Goal: Transaction & Acquisition: Purchase product/service

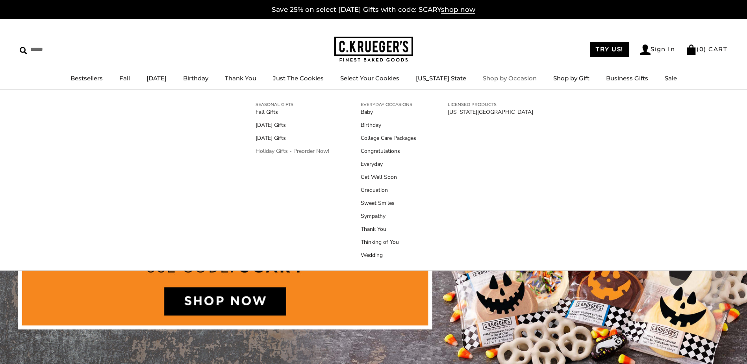
click at [276, 153] on link "Holiday Gifts - Preorder Now!" at bounding box center [293, 151] width 74 height 8
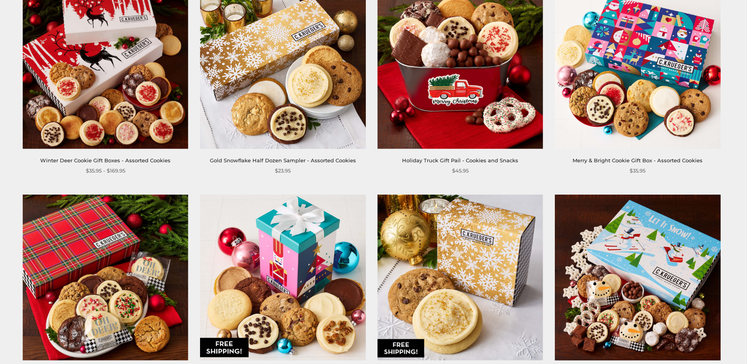
scroll to position [473, 0]
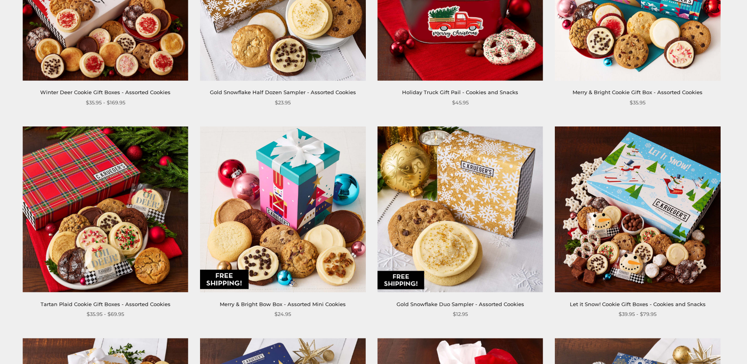
click at [119, 223] on img at bounding box center [105, 209] width 166 height 166
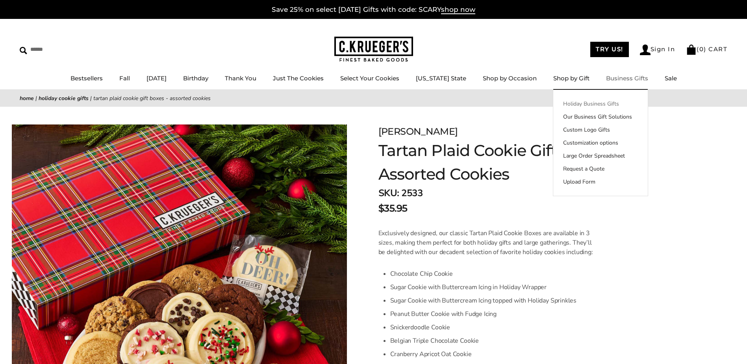
click at [629, 101] on link "Holiday Business Gifts" at bounding box center [601, 104] width 95 height 8
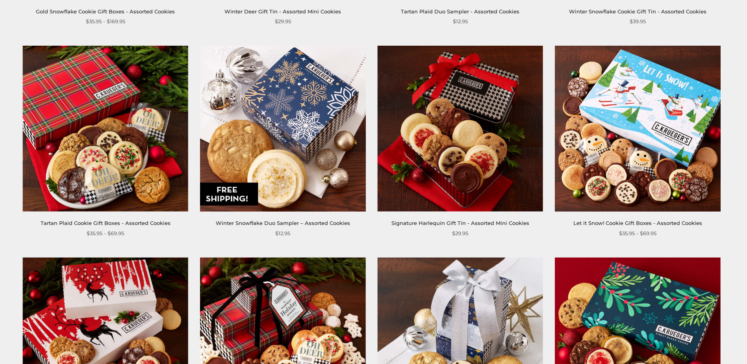
click at [630, 130] on img at bounding box center [638, 129] width 166 height 166
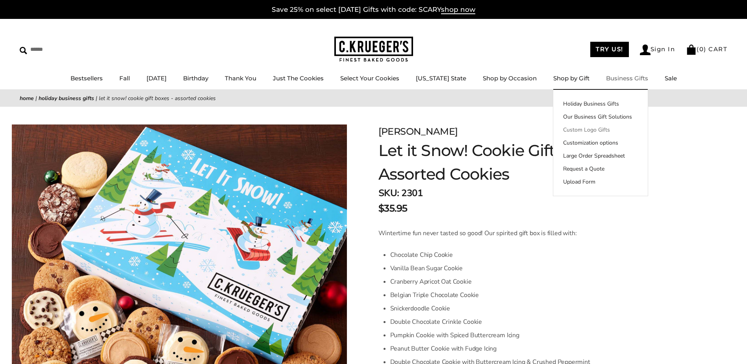
click at [625, 130] on link "Custom Logo Gifts" at bounding box center [601, 130] width 95 height 8
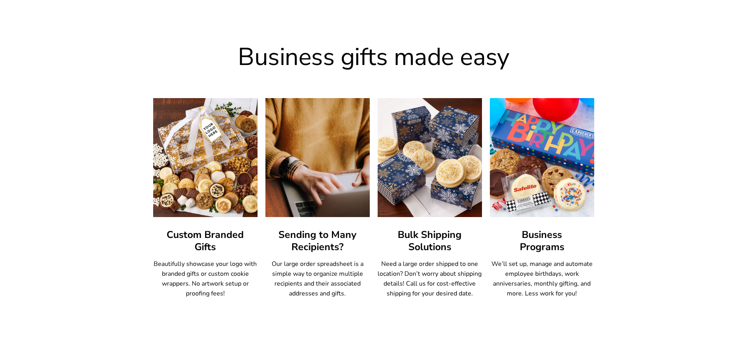
click at [201, 240] on h3 "Custom Branded Gifts" at bounding box center [205, 241] width 104 height 24
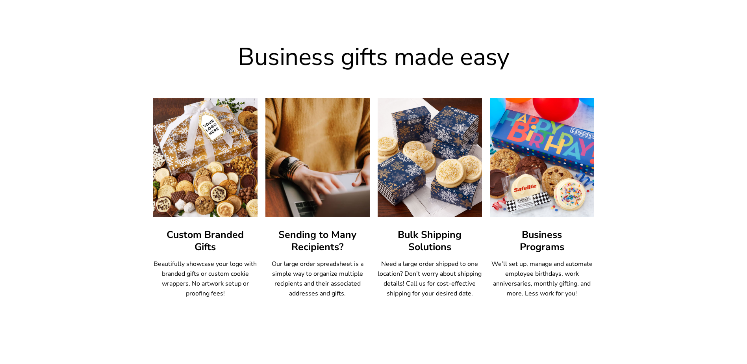
click at [192, 189] on img at bounding box center [205, 157] width 115 height 131
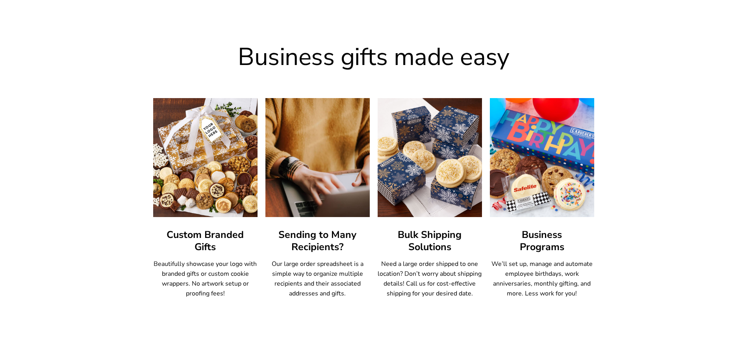
click at [199, 262] on p "Beautifully showcase your logo with branded gifts or custom cookie wrappers. No…" at bounding box center [205, 278] width 104 height 39
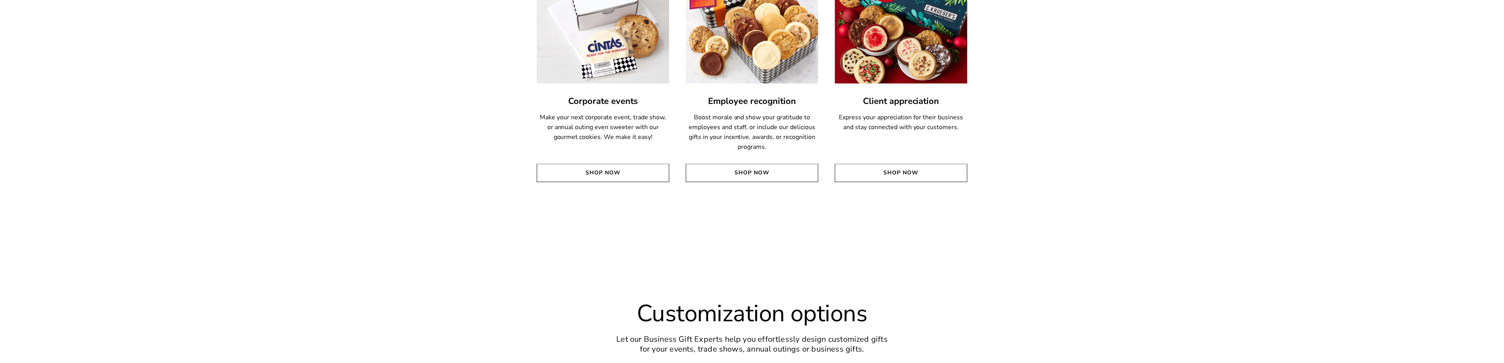
scroll to position [1801, 0]
